Goal: Check status

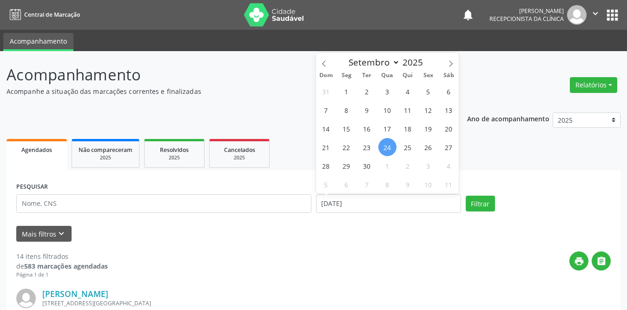
select select "8"
click at [343, 92] on span "1" at bounding box center [347, 91] width 18 height 18
type input "[DATE]"
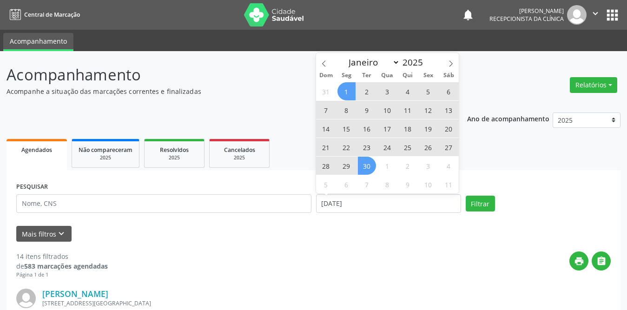
click at [366, 170] on span "30" at bounding box center [367, 166] width 18 height 18
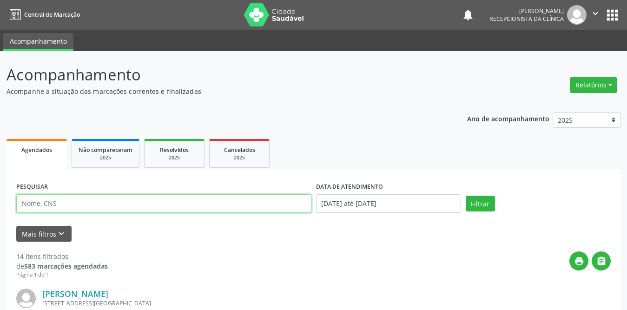
click at [161, 198] on input "text" at bounding box center [163, 203] width 295 height 19
type input "[PERSON_NAME]"
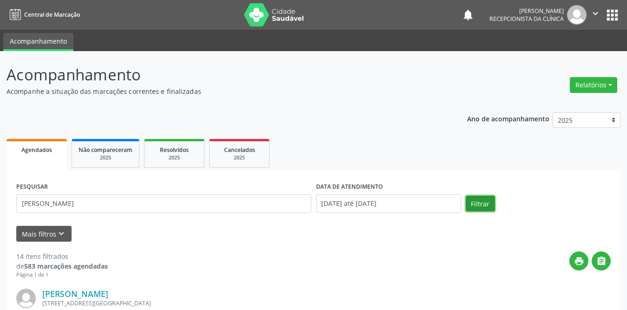
click at [474, 201] on button "Filtrar" at bounding box center [480, 204] width 29 height 16
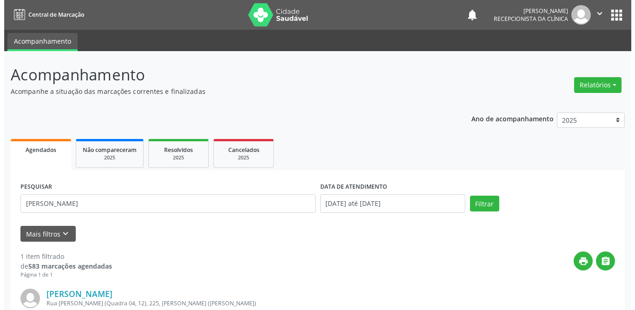
scroll to position [111, 0]
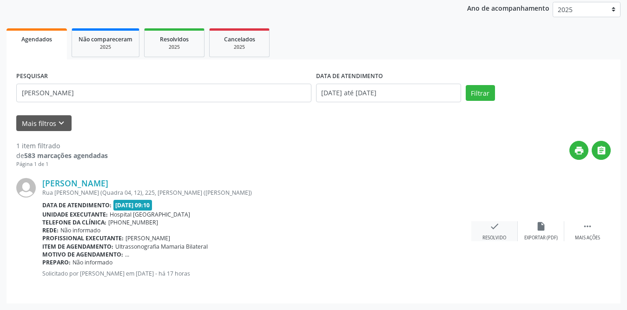
click at [504, 232] on div "check Resolvido" at bounding box center [495, 231] width 47 height 20
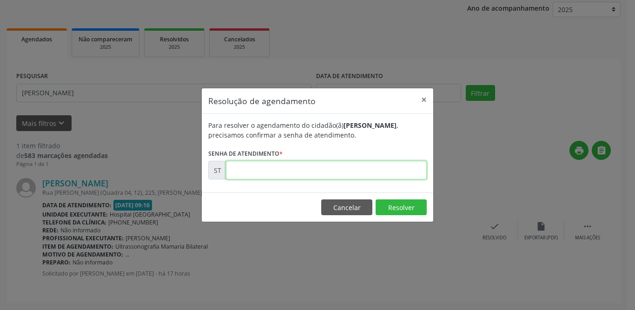
click at [303, 167] on input "text" at bounding box center [326, 170] width 201 height 19
type input "00023351"
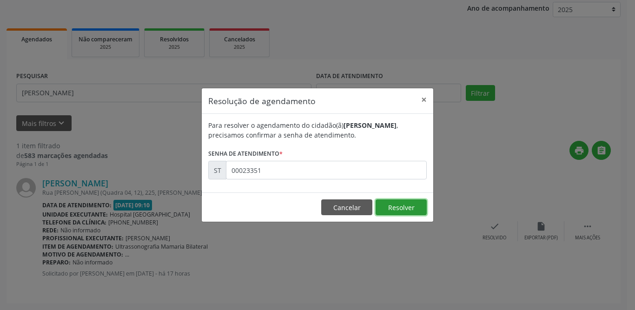
click at [386, 201] on button "Resolver" at bounding box center [401, 208] width 51 height 16
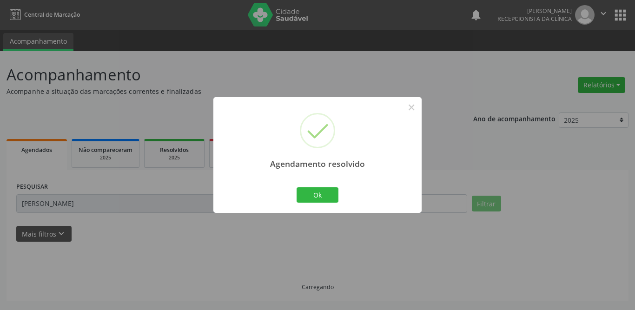
scroll to position [0, 0]
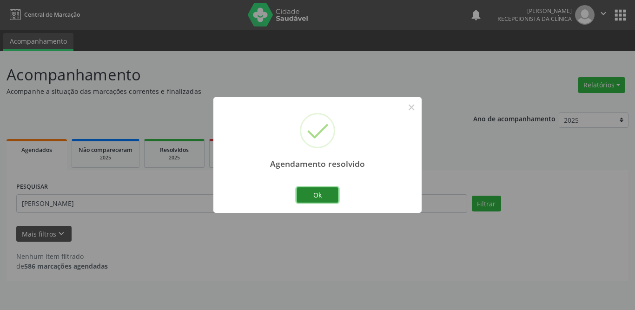
click at [323, 198] on button "Ok" at bounding box center [318, 195] width 42 height 16
